Goal: Entertainment & Leisure: Consume media (video, audio)

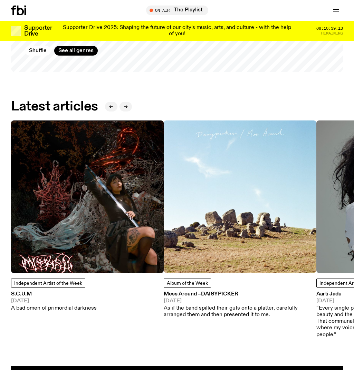
scroll to position [513, 0]
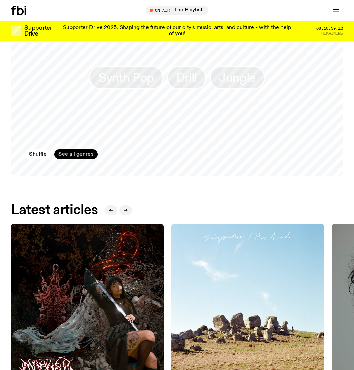
click at [87, 152] on link "See all genres" at bounding box center [76, 155] width 44 height 10
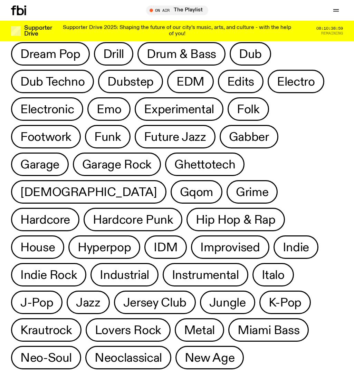
scroll to position [202, 0]
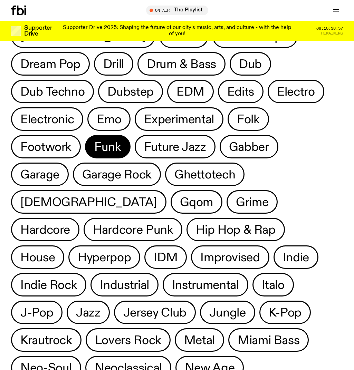
click at [121, 140] on span "Funk" at bounding box center [107, 146] width 27 height 13
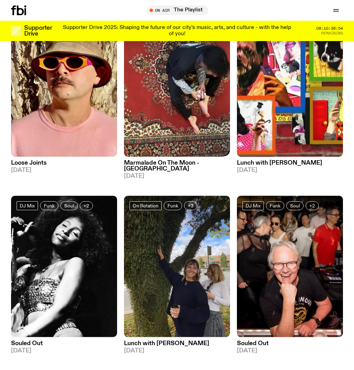
scroll to position [98, 0]
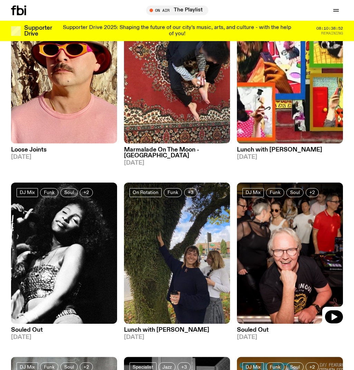
click at [294, 250] on img at bounding box center [290, 253] width 106 height 141
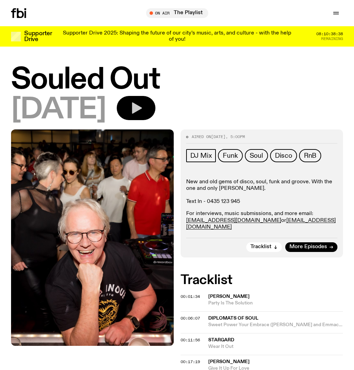
click at [143, 109] on icon "button" at bounding box center [136, 108] width 14 height 14
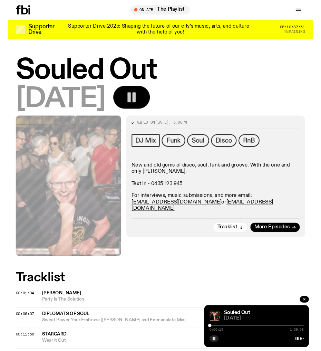
scroll to position [207, 0]
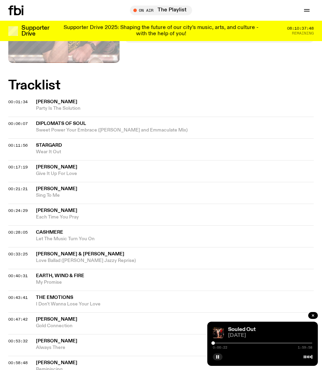
click at [63, 236] on span "Let The Music Turn You On" at bounding box center [175, 239] width 278 height 7
click at [227, 342] on div "0:00:25 1:59:58" at bounding box center [263, 345] width 100 height 8
click at [227, 344] on div at bounding box center [263, 343] width 100 height 1
click at [230, 344] on div at bounding box center [263, 343] width 100 height 1
click at [232, 344] on div at bounding box center [263, 343] width 100 height 1
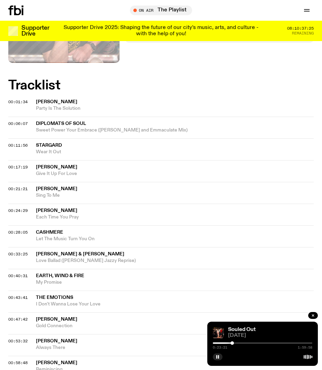
click at [235, 344] on div at bounding box center [263, 343] width 100 height 1
click at [237, 344] on div at bounding box center [263, 343] width 100 height 1
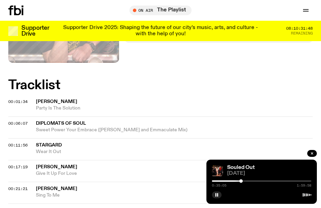
click at [50, 11] on div "Schedule Explore Read Volunteer Newsletter" at bounding box center [67, 11] width 119 height 10
click at [218, 195] on rect "button" at bounding box center [217, 194] width 1 height 3
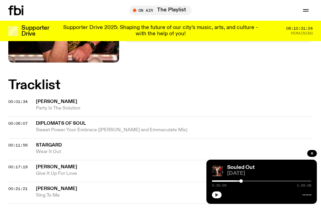
click at [219, 195] on icon "button" at bounding box center [217, 195] width 4 height 4
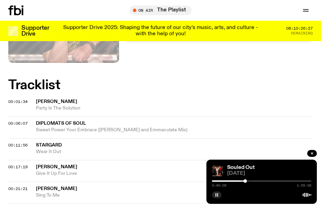
click at [240, 181] on div at bounding box center [196, 180] width 100 height 1
click at [242, 181] on div at bounding box center [239, 180] width 3 height 3
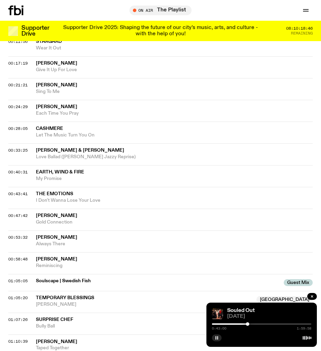
scroll to position [0, 0]
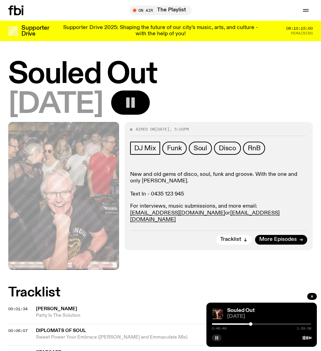
drag, startPoint x: 131, startPoint y: 270, endPoint x: 132, endPoint y: 265, distance: 4.6
click at [135, 106] on rect "button" at bounding box center [132, 102] width 3 height 10
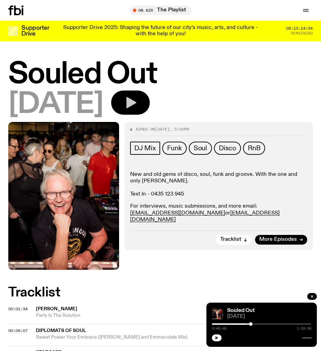
drag, startPoint x: 311, startPoint y: 292, endPoint x: 309, endPoint y: 281, distance: 11.6
click at [312, 292] on h2 "Tracklist" at bounding box center [160, 292] width 305 height 12
click at [313, 297] on icon "button" at bounding box center [312, 296] width 4 height 4
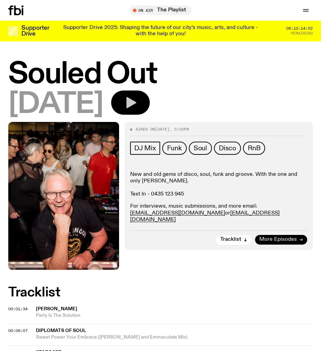
click at [301, 238] on icon at bounding box center [301, 240] width 4 height 4
